Goal: Task Accomplishment & Management: Use online tool/utility

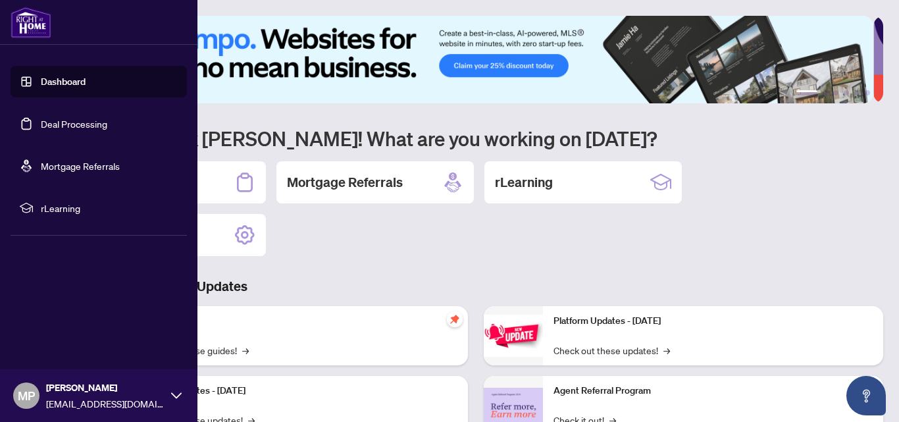
click at [41, 119] on link "Deal Processing" at bounding box center [74, 124] width 66 height 12
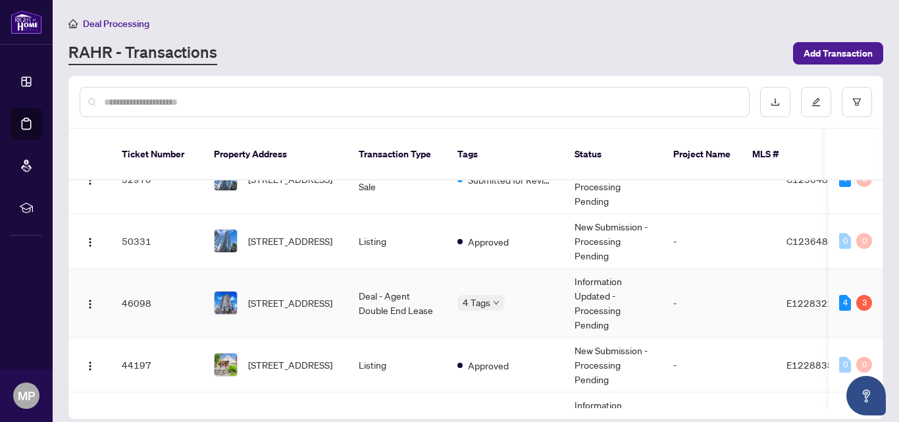
scroll to position [148, 0]
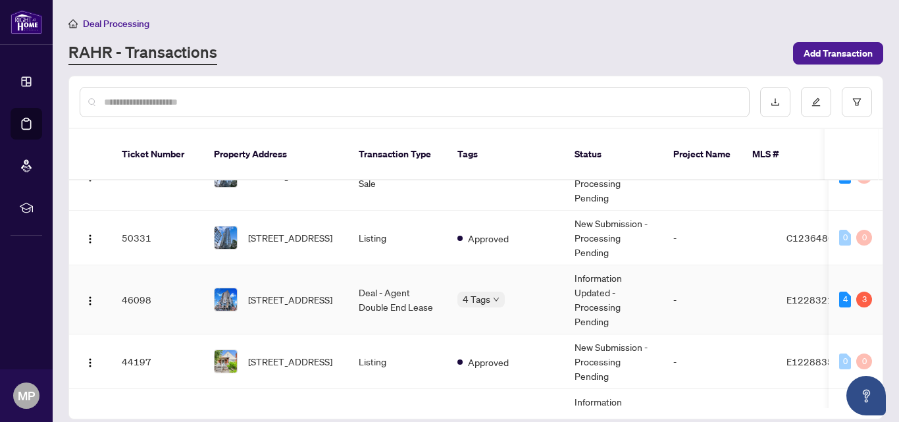
click at [341, 289] on td "[STREET_ADDRESS]" at bounding box center [275, 299] width 145 height 69
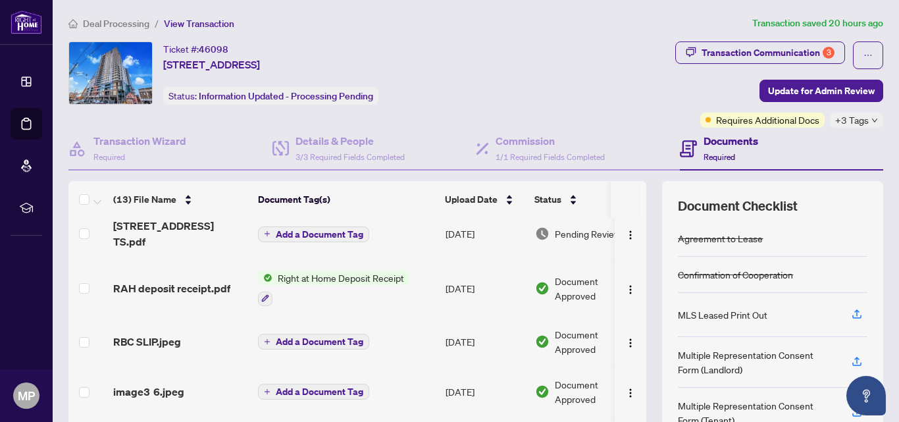
scroll to position [205, 0]
